Goal: Transaction & Acquisition: Subscribe to service/newsletter

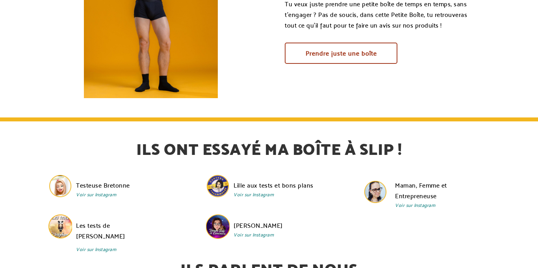
scroll to position [1666, 0]
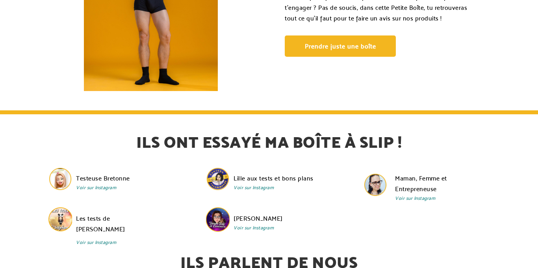
click at [373, 41] on link "Prendre juste une boîte" at bounding box center [340, 45] width 111 height 21
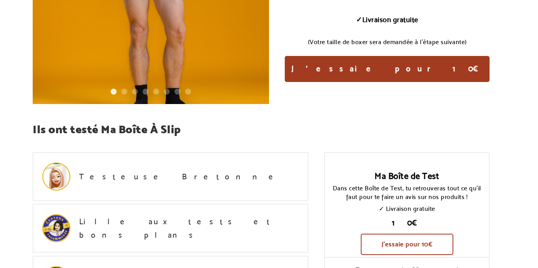
scroll to position [257, 0]
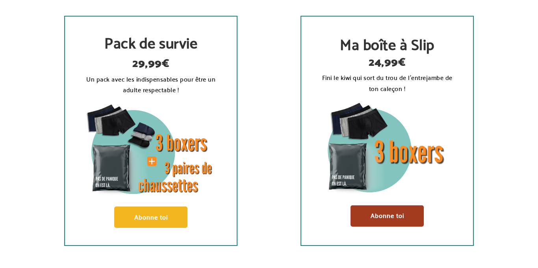
scroll to position [1300, 0]
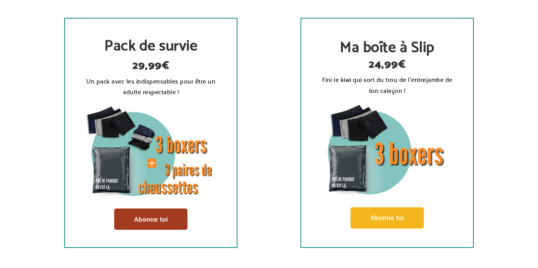
click at [388, 213] on link "Abonne toi" at bounding box center [386, 217] width 73 height 21
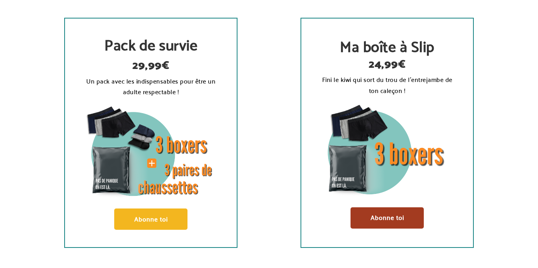
click at [149, 224] on link "Abonne toi" at bounding box center [150, 218] width 73 height 21
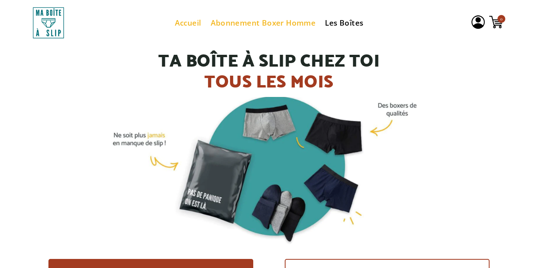
click at [280, 27] on link "Abonnement Boxer Homme" at bounding box center [263, 23] width 105 height 10
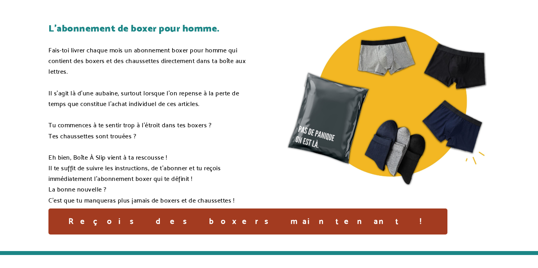
scroll to position [109, 0]
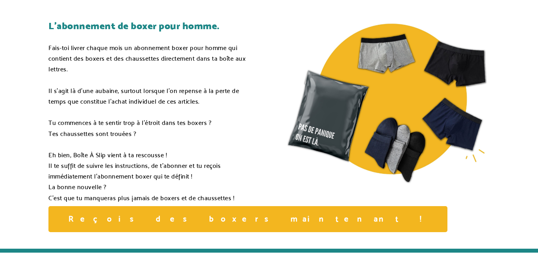
click at [170, 224] on div "Reçois des boxers maintenant !" at bounding box center [247, 219] width 399 height 26
click at [151, 219] on div "Reçois des boxers maintenant !" at bounding box center [247, 219] width 399 height 26
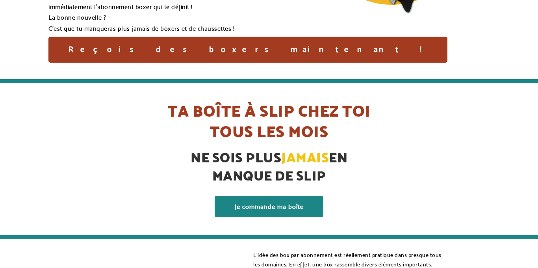
scroll to position [333, 0]
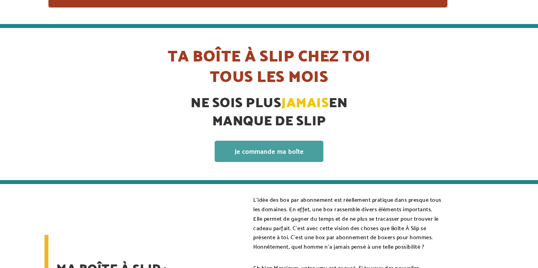
click at [284, 153] on link "Je commande ma boîte" at bounding box center [269, 151] width 109 height 21
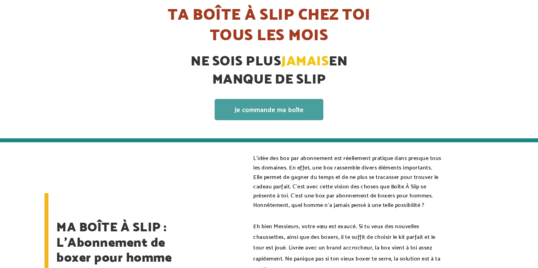
scroll to position [376, 0]
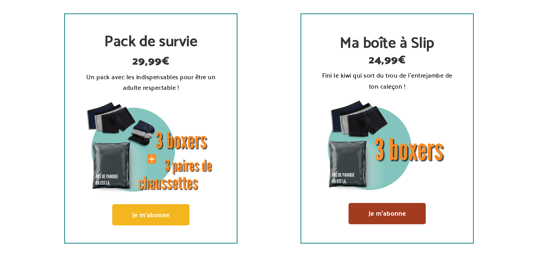
click at [161, 213] on link "Je m'abonne" at bounding box center [150, 214] width 77 height 21
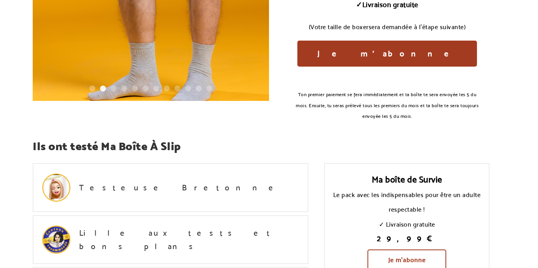
scroll to position [198, 0]
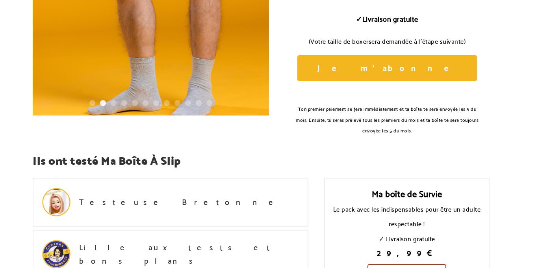
click at [411, 71] on link "Je m'abonne" at bounding box center [387, 68] width 180 height 26
